Goal: Check status: Check status

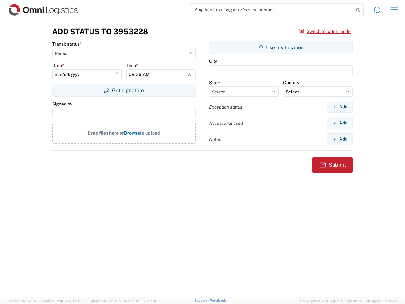
click at [272, 10] on input "search" at bounding box center [272, 10] width 164 height 12
click at [358, 10] on icon at bounding box center [357, 10] width 9 height 9
click at [377, 10] on icon at bounding box center [377, 10] width 10 height 10
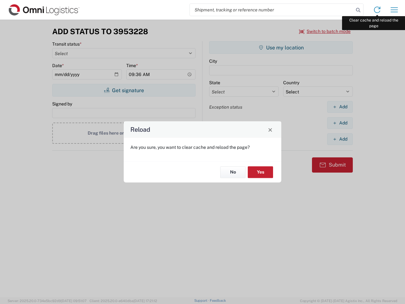
click at [394, 10] on div "Reload Are you sure, you want to clear cache and reload the page? No Yes" at bounding box center [202, 152] width 405 height 304
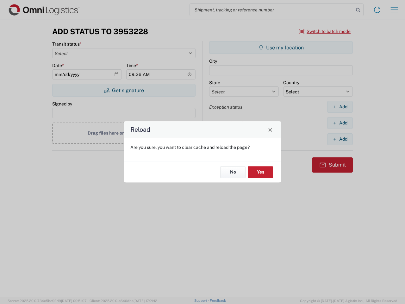
click at [325, 31] on div "Reload Are you sure, you want to clear cache and reload the page? No Yes" at bounding box center [202, 152] width 405 height 304
click at [124, 90] on div "Reload Are you sure, you want to clear cache and reload the page? No Yes" at bounding box center [202, 152] width 405 height 304
click at [281, 47] on div "Reload Are you sure, you want to clear cache and reload the page? No Yes" at bounding box center [202, 152] width 405 height 304
click at [340, 107] on div "Reload Are you sure, you want to clear cache and reload the page? No Yes" at bounding box center [202, 152] width 405 height 304
click at [340, 123] on div "Reload Are you sure, you want to clear cache and reload the page? No Yes" at bounding box center [202, 152] width 405 height 304
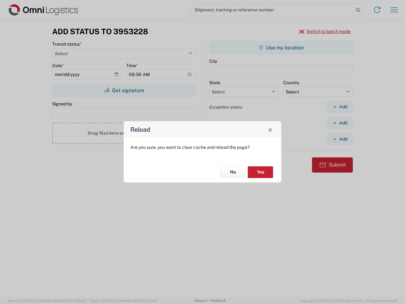
click at [340, 139] on div "Reload Are you sure, you want to clear cache and reload the page? No Yes" at bounding box center [202, 152] width 405 height 304
